Goal: Find specific page/section: Find specific page/section

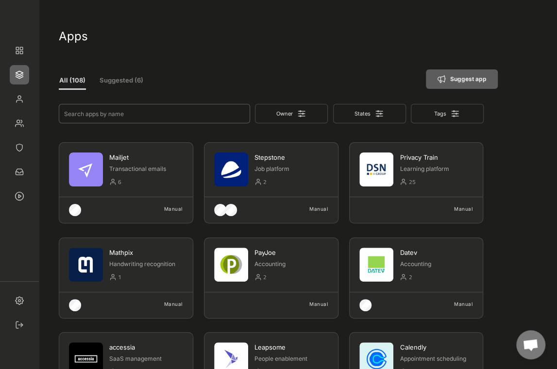
click at [85, 114] on input "input" at bounding box center [154, 113] width 191 height 19
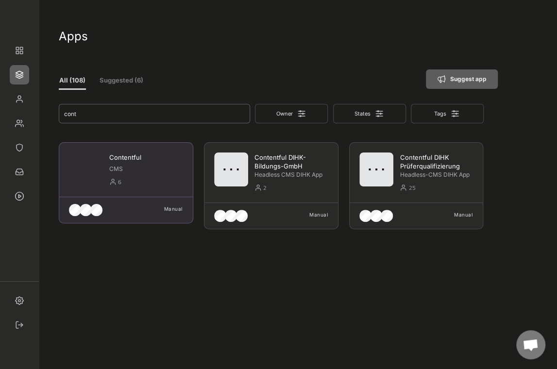
type input "cont"
click at [128, 174] on div "CMS" at bounding box center [146, 170] width 74 height 11
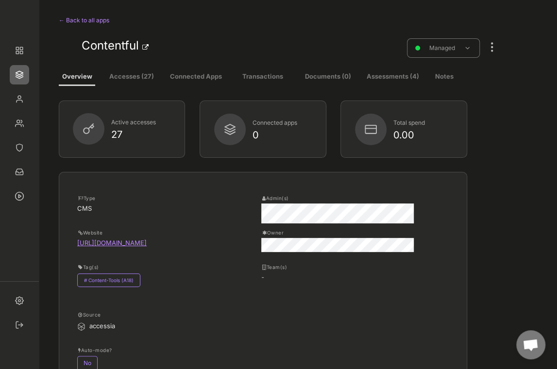
click at [139, 80] on button "Accesses (27)" at bounding box center [132, 77] width 56 height 17
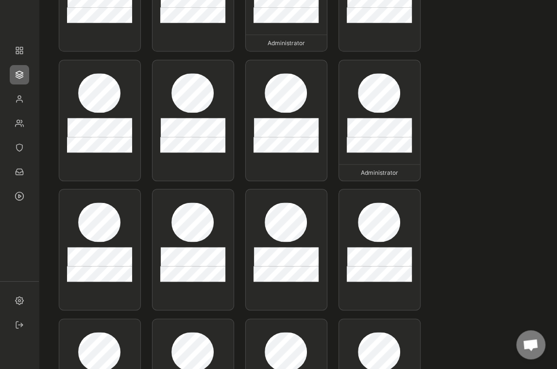
scroll to position [447, 0]
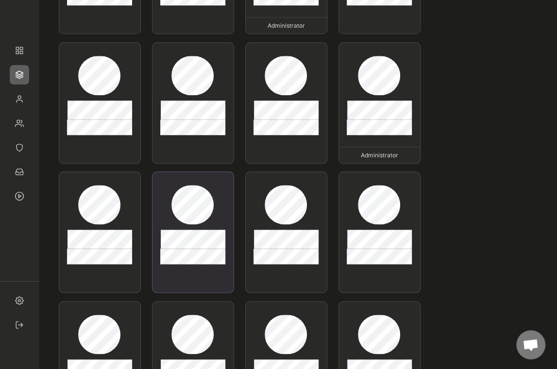
click at [175, 228] on div at bounding box center [193, 233] width 82 height 122
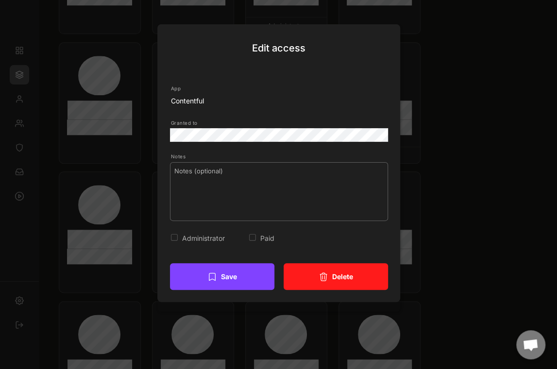
click at [185, 204] on textarea at bounding box center [279, 191] width 218 height 59
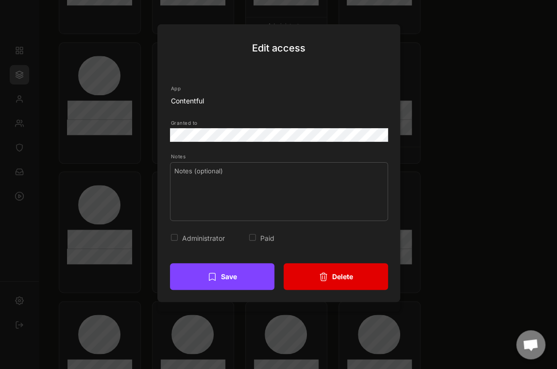
click at [321, 274] on icon at bounding box center [323, 277] width 7 height 8
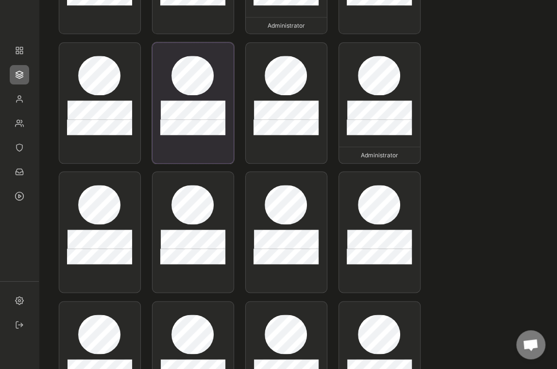
type input "Contentful"
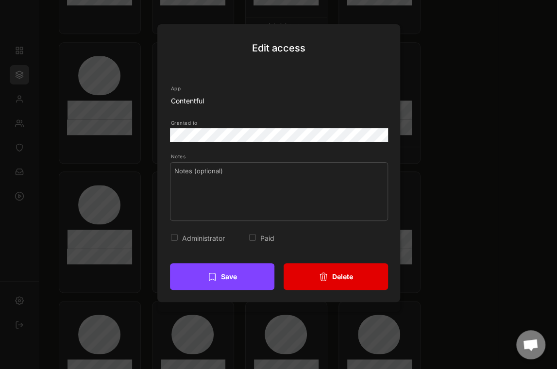
click at [323, 276] on icon at bounding box center [324, 277] width 10 height 10
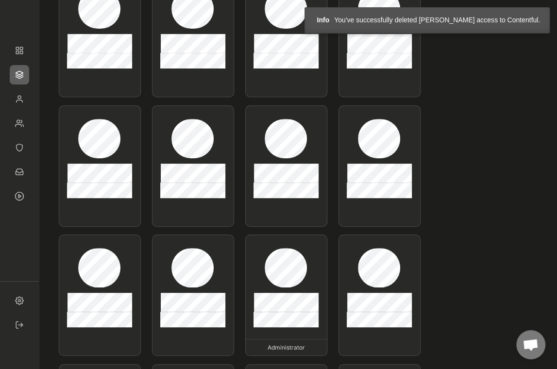
scroll to position [56, 0]
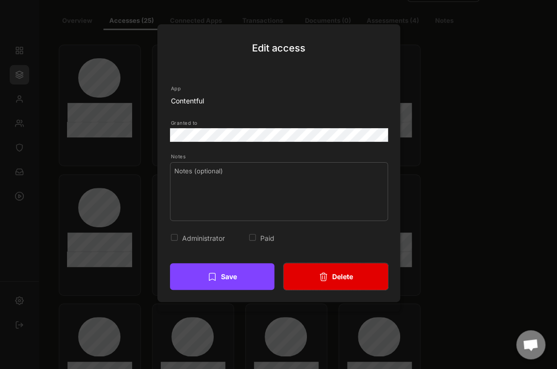
click at [325, 273] on icon at bounding box center [323, 277] width 7 height 8
